Goal: Task Accomplishment & Management: Manage account settings

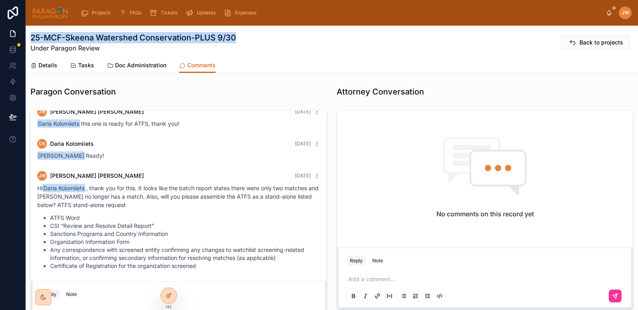
click at [118, 61] on span "Doc Administration" at bounding box center [140, 65] width 51 height 8
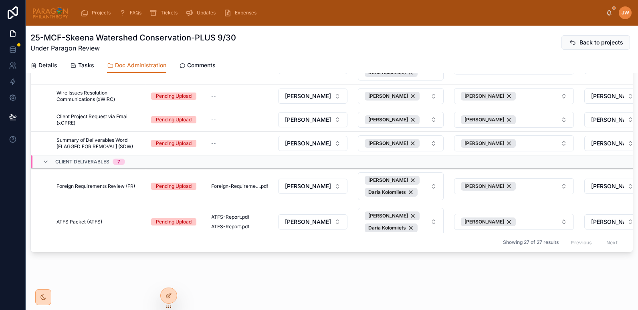
scroll to position [140, 0]
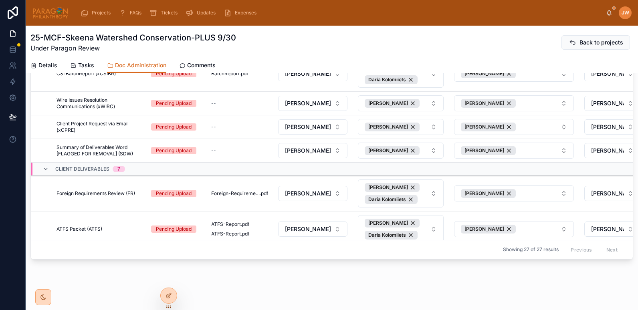
click at [42, 68] on span "Details" at bounding box center [47, 65] width 19 height 8
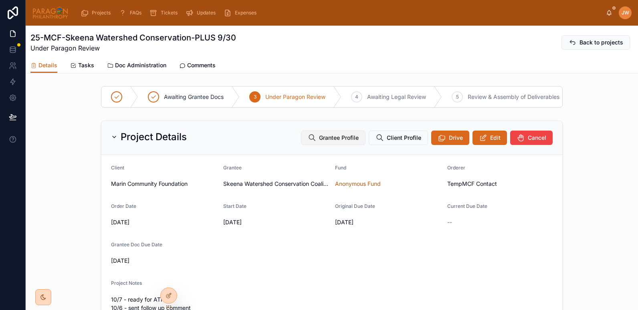
click at [337, 142] on span "Grantee Profile" at bounding box center [339, 138] width 40 height 8
click at [193, 64] on span "Comments" at bounding box center [201, 65] width 28 height 8
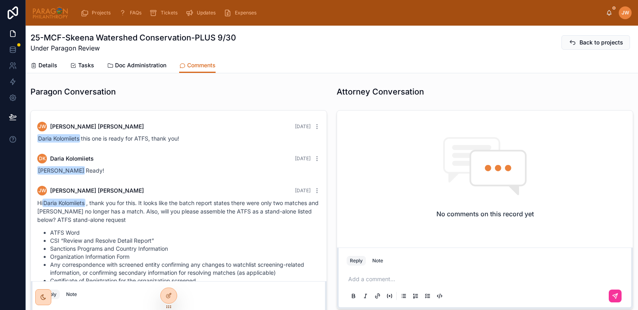
click at [136, 65] on span "Doc Administration" at bounding box center [140, 65] width 51 height 8
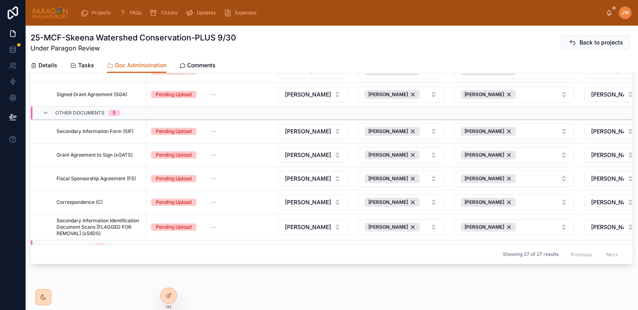
scroll to position [241, 0]
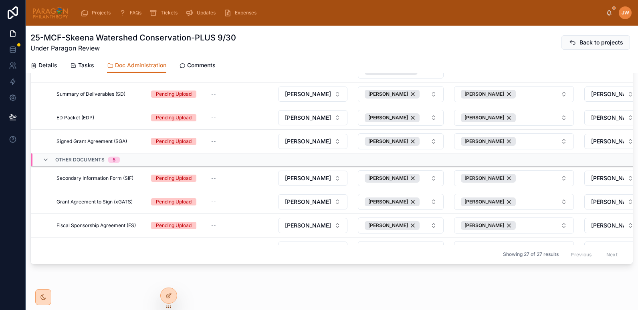
drag, startPoint x: 67, startPoint y: 34, endPoint x: 189, endPoint y: 40, distance: 122.3
click at [189, 40] on h1 "25-MCF-Skeena Watershed Conservation-PLUS 9/30" at bounding box center [133, 37] width 206 height 11
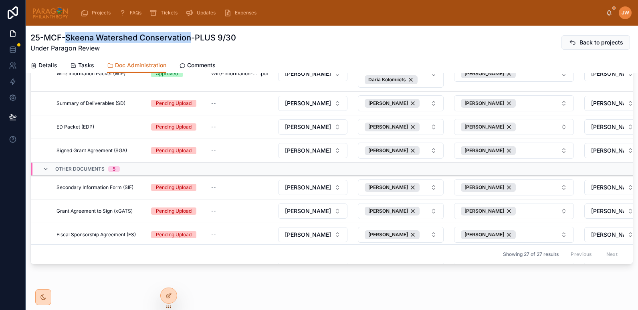
scroll to position [444, 0]
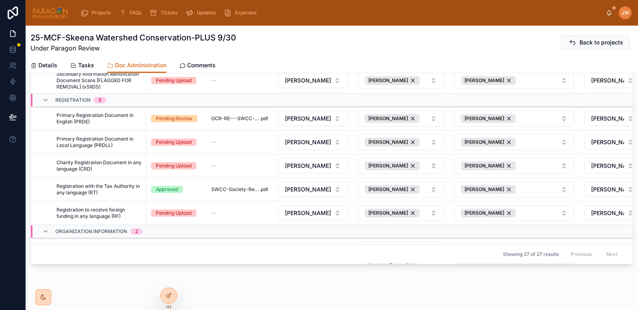
click at [260, 42] on div "25-MCF-Skeena Watershed Conservation-PLUS 9/30 Under Paragon Review Back to pro…" at bounding box center [331, 42] width 603 height 21
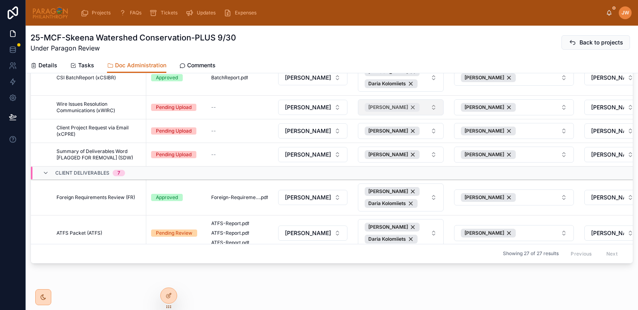
scroll to position [0, 0]
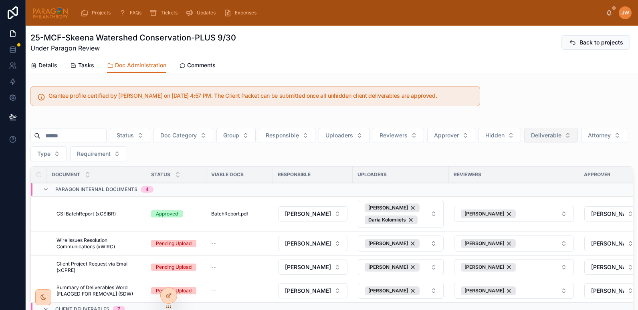
click at [555, 138] on span "Deliverable" at bounding box center [546, 135] width 30 height 8
click at [534, 195] on div "Yes" at bounding box center [570, 193] width 111 height 13
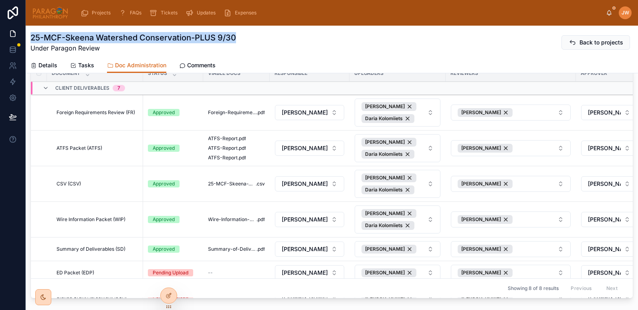
drag, startPoint x: 31, startPoint y: 36, endPoint x: 236, endPoint y: 41, distance: 204.8
click at [236, 41] on div "25-MCF-Skeena Watershed Conservation-PLUS 9/30 Under Paragon Review Back to pro…" at bounding box center [331, 42] width 603 height 21
copy h1 "25-MCF-Skeena Watershed Conservation-PLUS 9/30"
click at [229, 249] on span "Summary-of-Deliverables" at bounding box center [232, 249] width 48 height 6
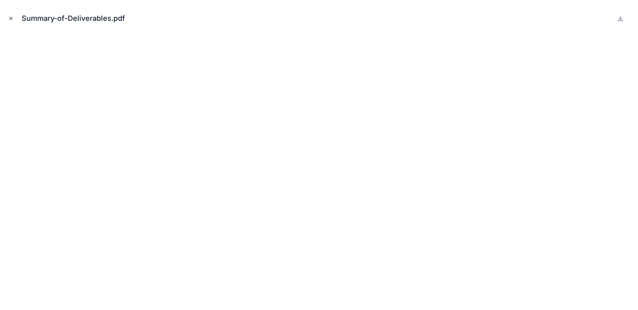
click at [11, 16] on icon "Close modal" at bounding box center [11, 19] width 6 height 6
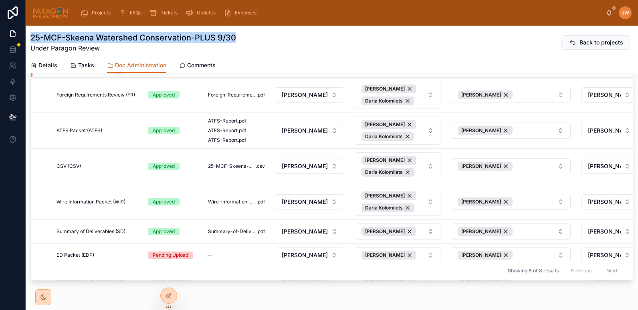
scroll to position [122, 0]
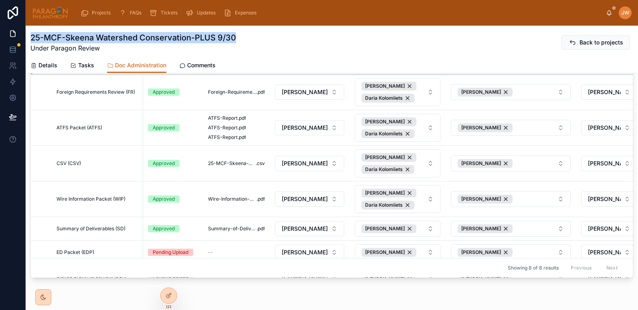
click at [307, 36] on div "25-MCF-Skeena Watershed Conservation-PLUS 9/30 Under Paragon Review Back to pro…" at bounding box center [331, 42] width 603 height 21
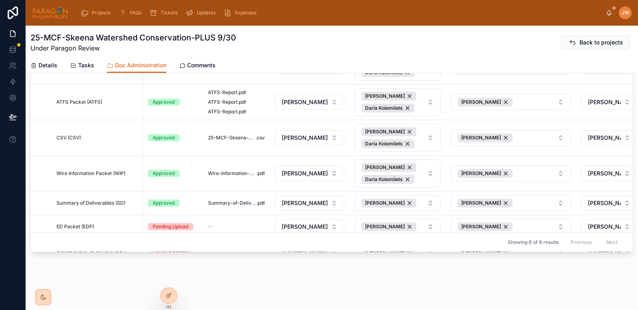
scroll to position [0, 0]
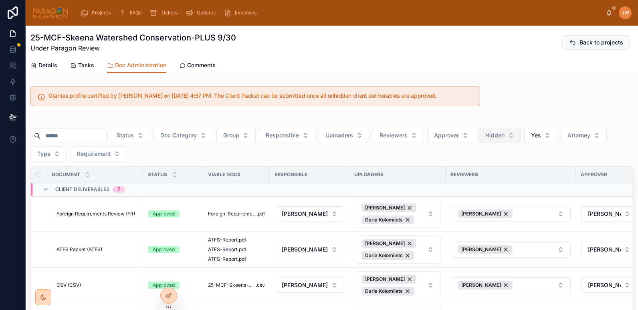
click at [521, 134] on button "Hidden" at bounding box center [499, 135] width 42 height 15
click at [486, 178] on div "No" at bounding box center [519, 180] width 111 height 13
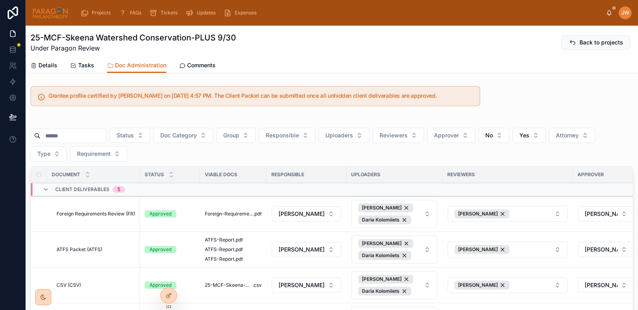
click at [44, 69] on span "Details" at bounding box center [47, 65] width 19 height 8
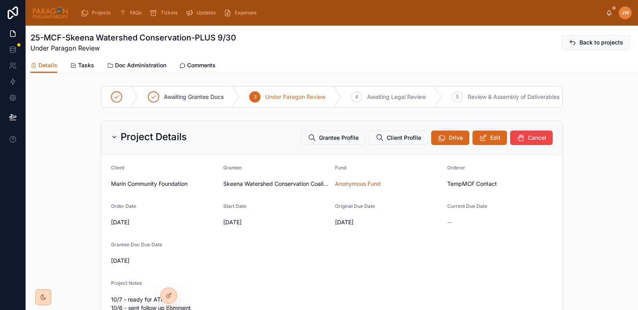
click at [482, 135] on div "Project Details Grantee Profile Client Profile Drive Edit Cancel" at bounding box center [331, 138] width 461 height 34
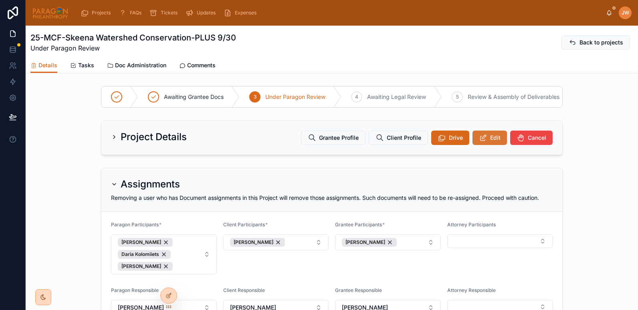
click at [482, 140] on icon at bounding box center [483, 138] width 8 height 8
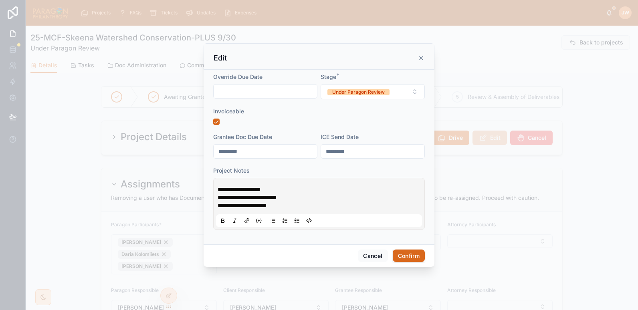
click at [378, 100] on form "**********" at bounding box center [319, 155] width 212 height 165
click at [373, 93] on div "Under Paragon Review" at bounding box center [358, 92] width 52 height 6
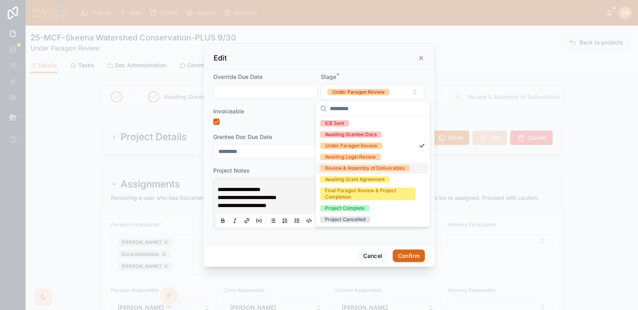
click at [351, 170] on div "Review & Assembly of Deliverables" at bounding box center [365, 168] width 80 height 6
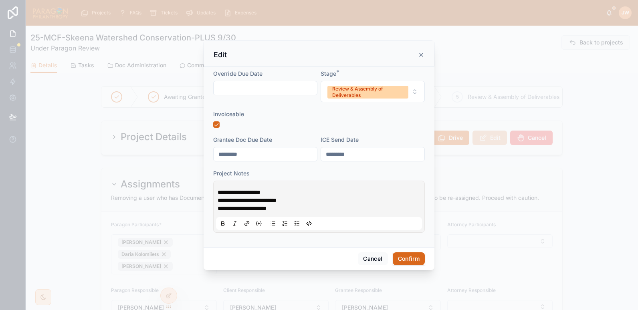
click at [399, 260] on button "Confirm" at bounding box center [409, 258] width 32 height 13
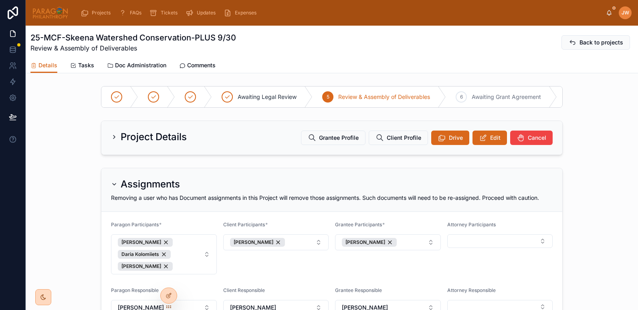
click at [140, 69] on link "Doc Administration" at bounding box center [136, 66] width 59 height 16
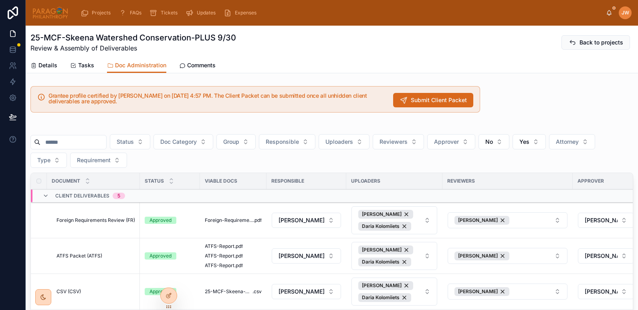
click at [50, 68] on span "Details" at bounding box center [47, 65] width 19 height 8
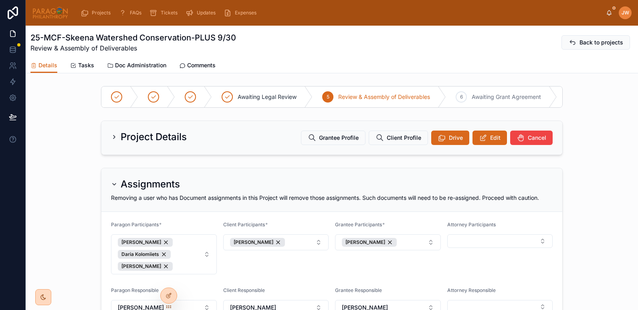
click at [151, 67] on span "Doc Administration" at bounding box center [140, 65] width 51 height 8
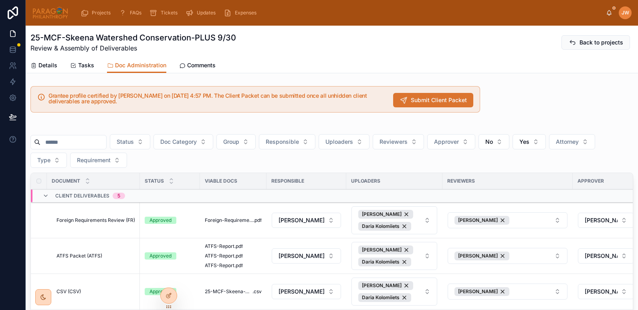
click at [412, 99] on span "Submit Client Packet" at bounding box center [439, 100] width 56 height 8
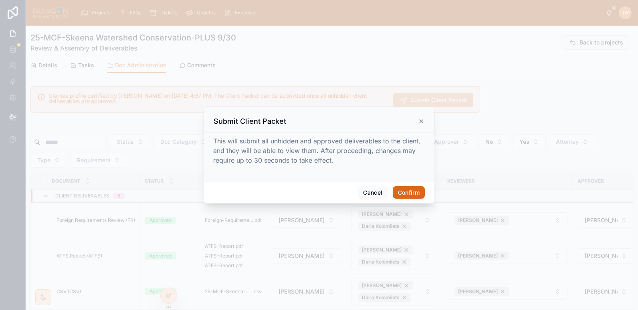
click at [408, 190] on button "Confirm" at bounding box center [409, 192] width 32 height 13
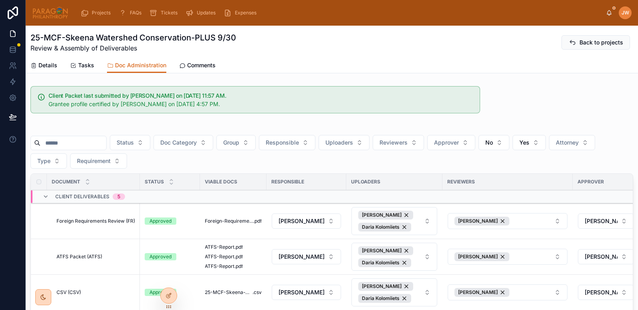
click at [73, 143] on input "text" at bounding box center [73, 142] width 66 height 11
click at [509, 140] on button "No" at bounding box center [493, 142] width 31 height 15
click at [463, 176] on div "----" at bounding box center [513, 175] width 111 height 13
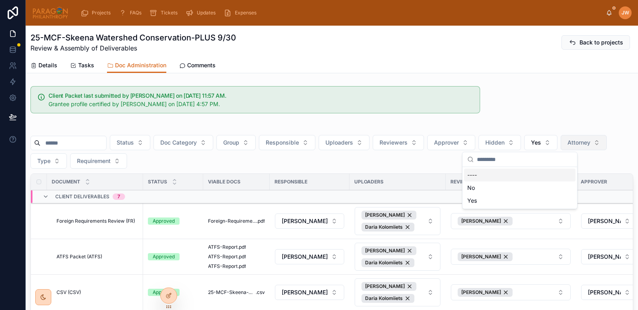
click at [590, 143] on span "Attorney" at bounding box center [578, 143] width 23 height 8
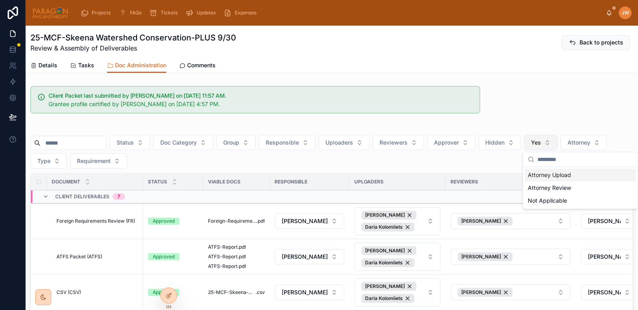
click at [557, 138] on button "Yes" at bounding box center [540, 142] width 33 height 15
click at [529, 175] on div "----" at bounding box center [560, 175] width 111 height 13
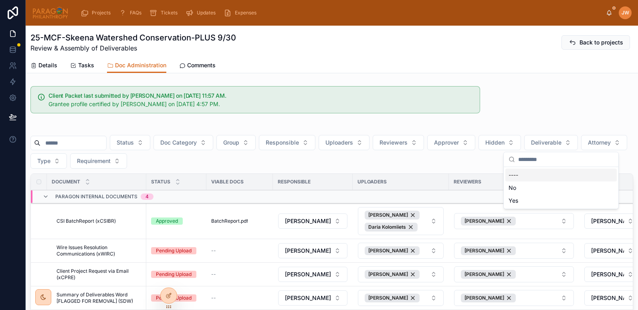
click at [103, 142] on input "text" at bounding box center [73, 142] width 66 height 11
type input "*"
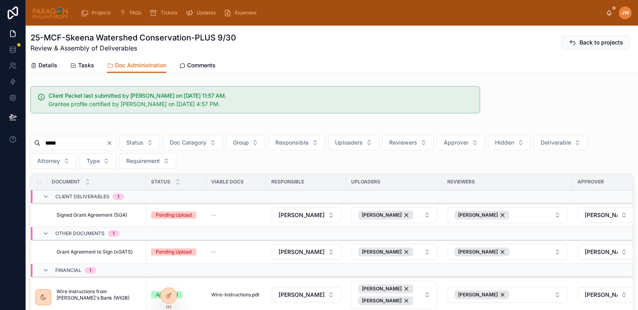
type input "*****"
click at [405, 251] on div "[PERSON_NAME]" at bounding box center [385, 252] width 55 height 9
click at [384, 250] on button "Select Button" at bounding box center [394, 252] width 86 height 14
type input "****"
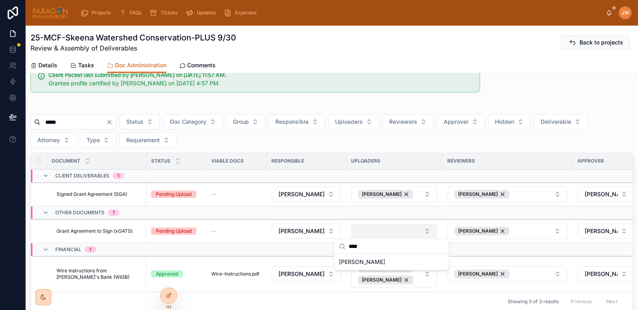
scroll to position [22, 0]
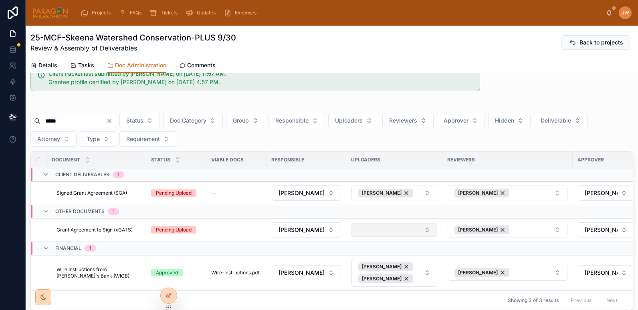
click at [398, 233] on button "Select Button" at bounding box center [394, 230] width 86 height 14
type input "****"
click at [418, 232] on button "Select Button" at bounding box center [394, 230] width 86 height 14
type input "****"
click at [363, 260] on span "[PERSON_NAME]" at bounding box center [362, 262] width 46 height 8
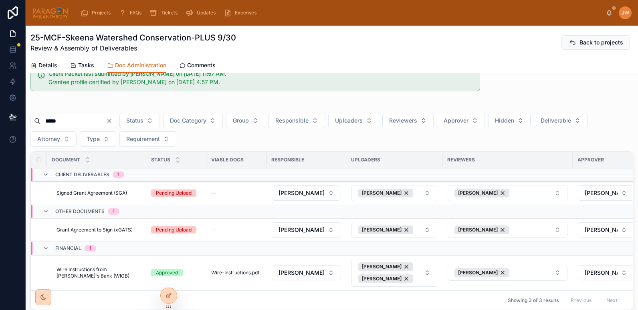
click at [230, 227] on div "--" at bounding box center [236, 230] width 50 height 6
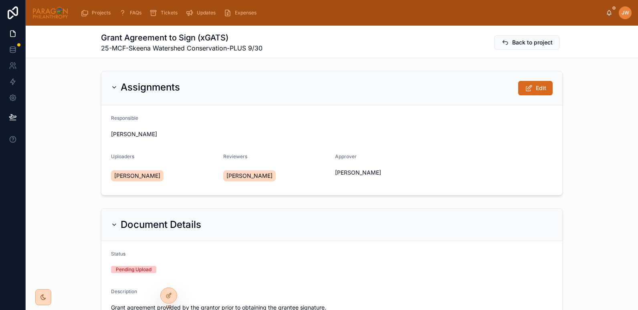
click at [0, 0] on icon at bounding box center [0, 0] width 0 height 0
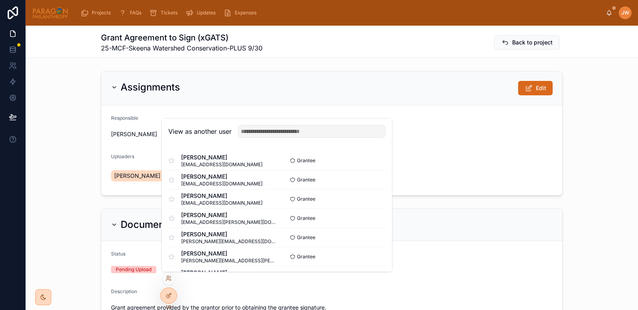
click at [272, 138] on div "View as another user" at bounding box center [277, 132] width 230 height 26
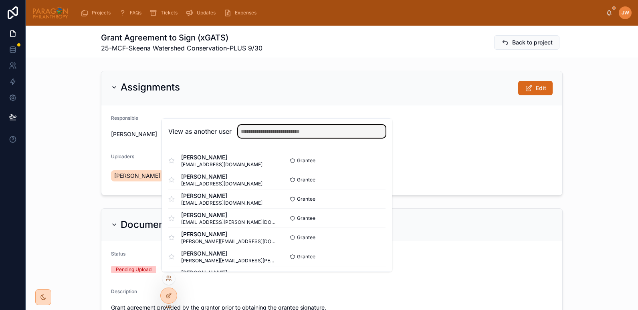
click at [266, 133] on input "text" at bounding box center [311, 131] width 147 height 13
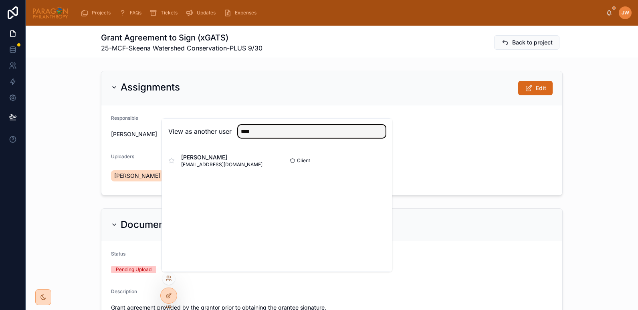
type input "****"
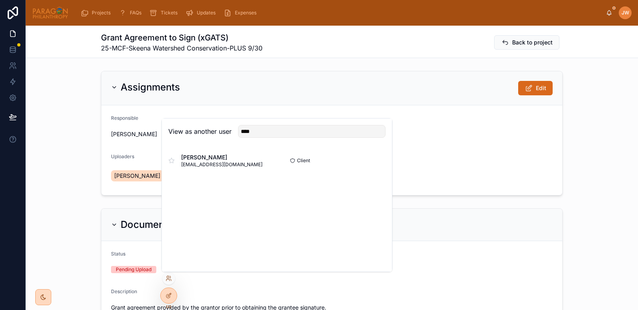
click at [0, 0] on button "Select" at bounding box center [0, 0] width 0 height 0
